Goal: Information Seeking & Learning: Learn about a topic

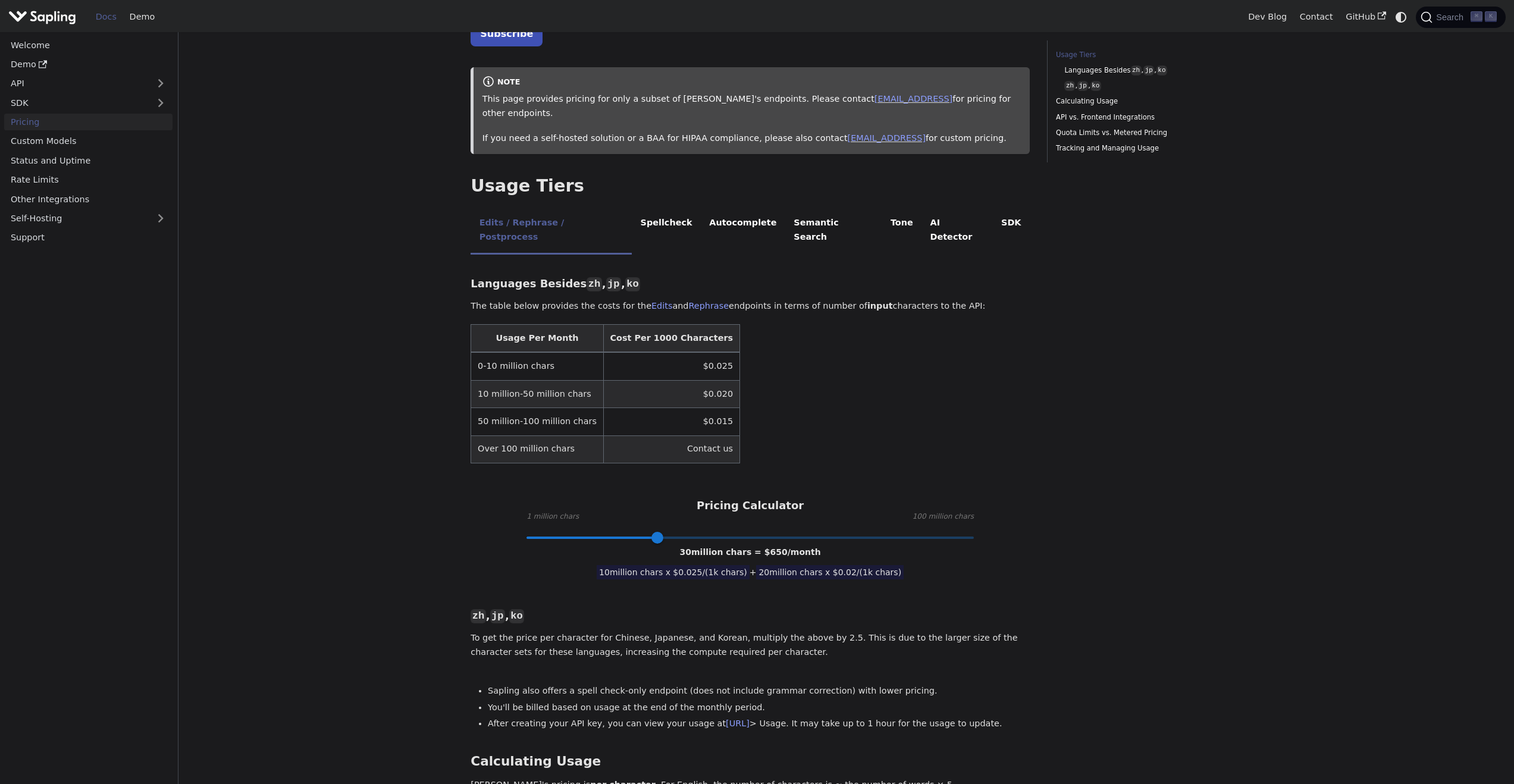
scroll to position [101, 0]
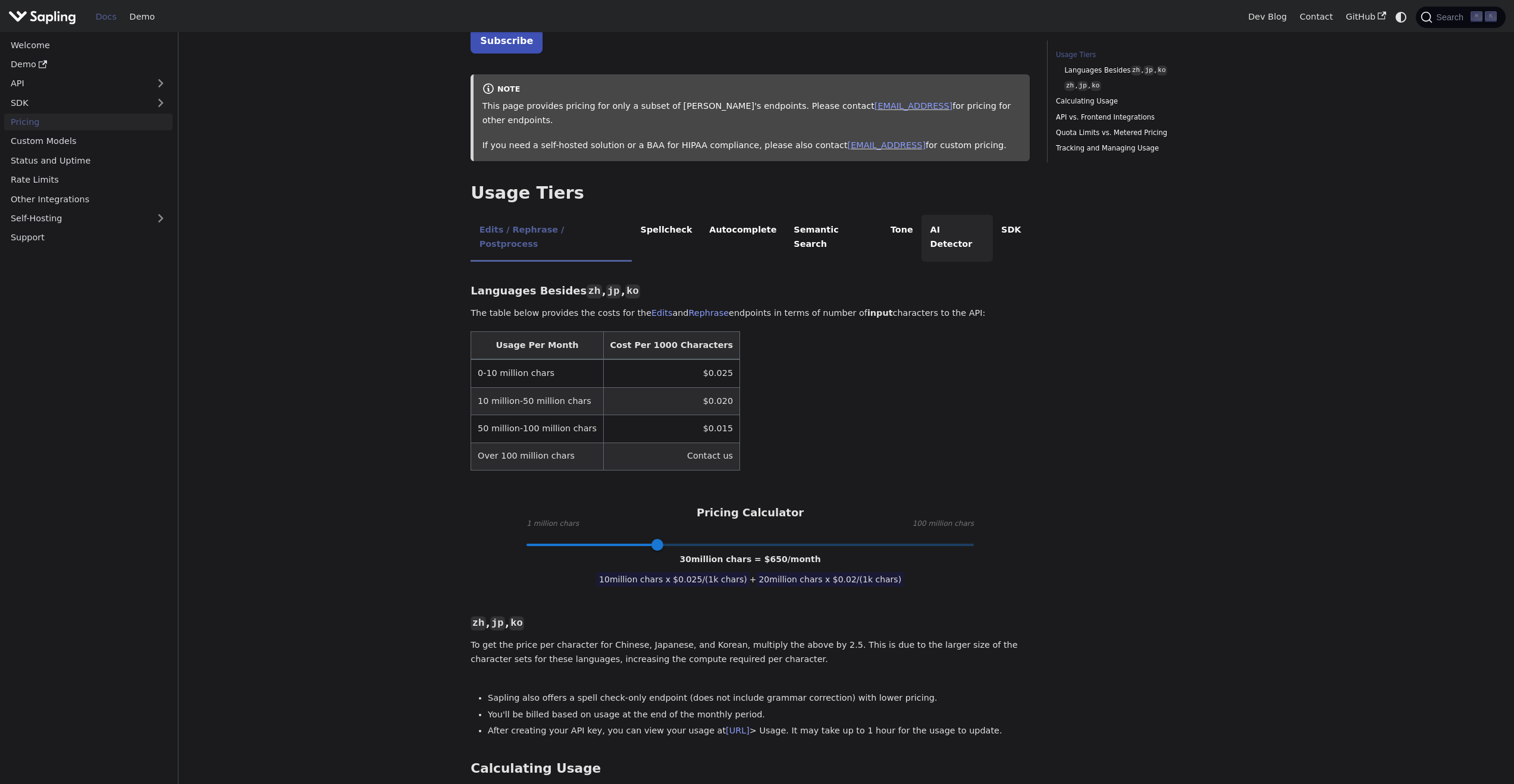
click at [921, 215] on li "AI Detector" at bounding box center [956, 239] width 71 height 47
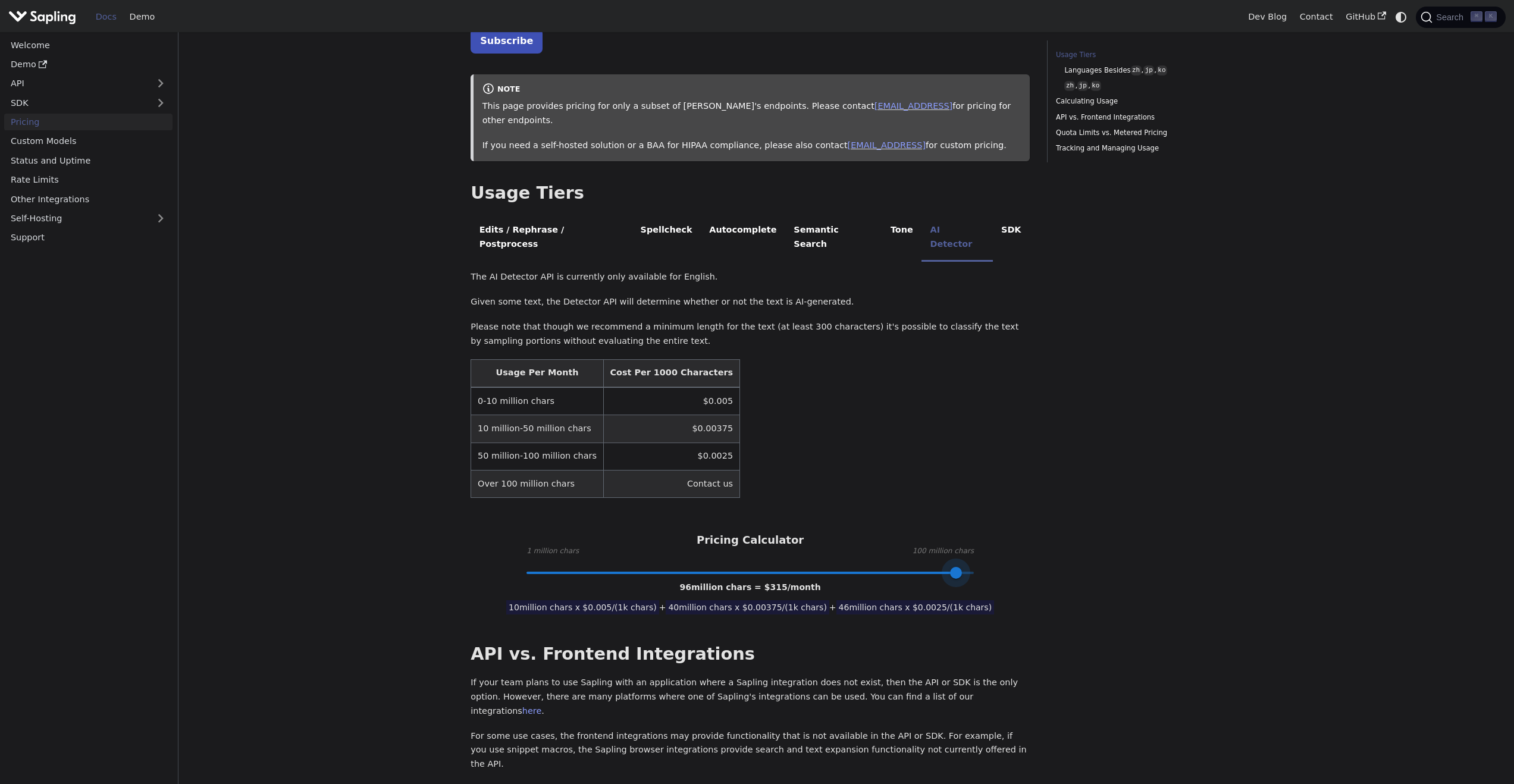
type input "100"
drag, startPoint x: 653, startPoint y: 541, endPoint x: 1039, endPoint y: 552, distance: 386.2
click at [1039, 552] on div "Pricing On this page API Pricing Subscribe to the API here (using the email for…" at bounding box center [846, 630] width 768 height 1381
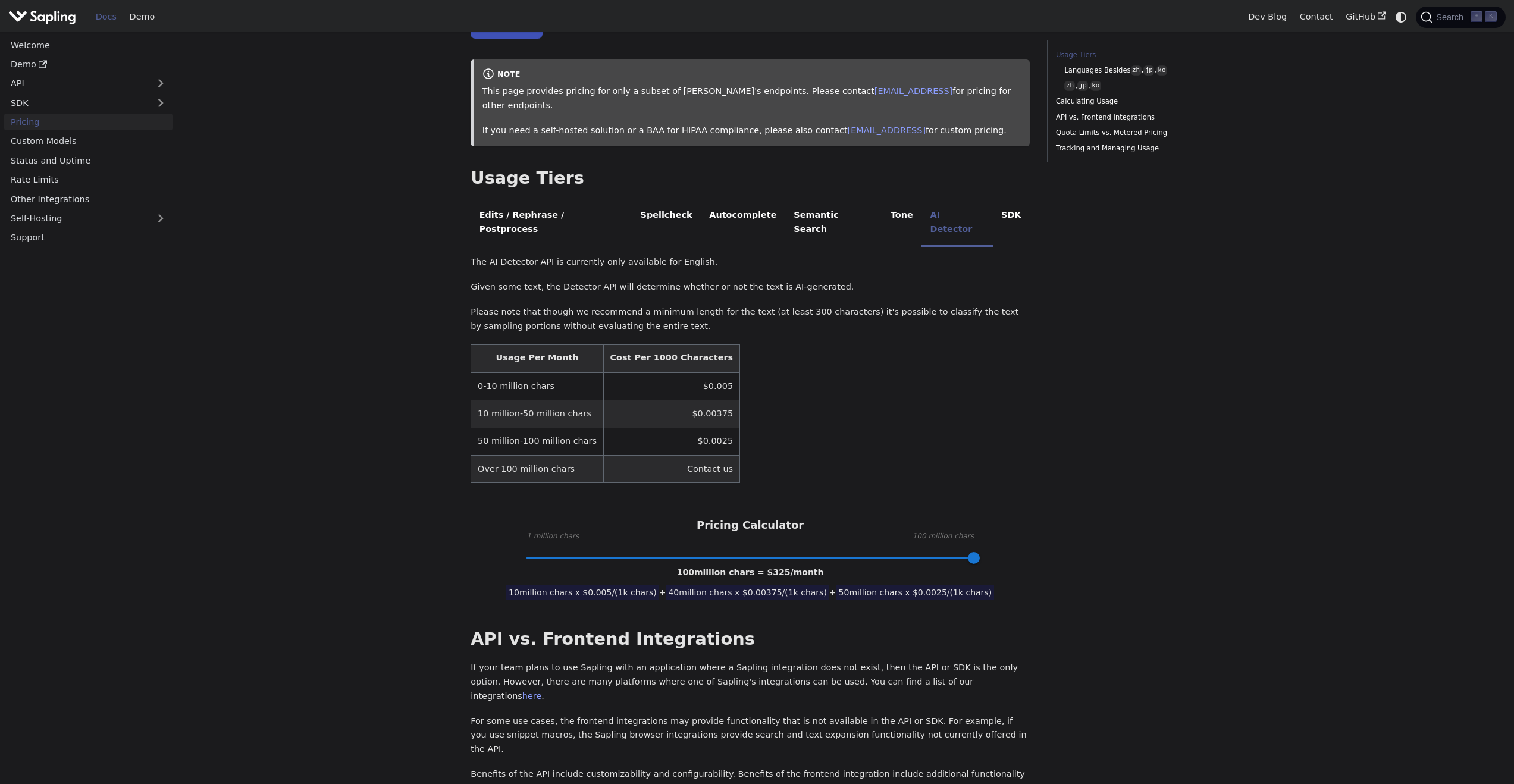
scroll to position [0, 0]
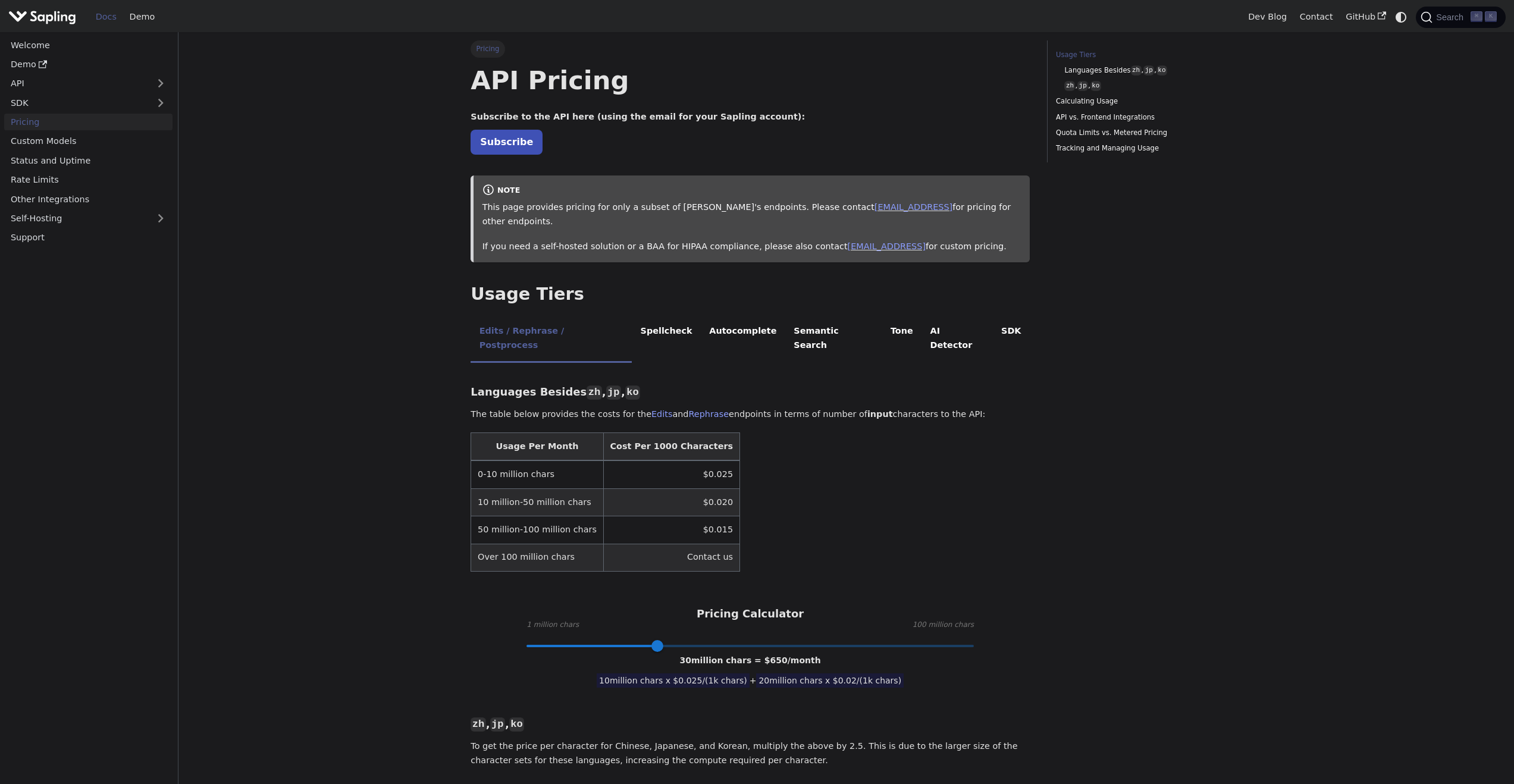
click at [812, 469] on table "Usage Per Month Cost Per 1000 Characters 0-10 million chars $0.025 10 million-5…" at bounding box center [749, 502] width 559 height 139
click at [921, 316] on li "AI Detector" at bounding box center [956, 339] width 71 height 47
